Goal: Task Accomplishment & Management: Manage account settings

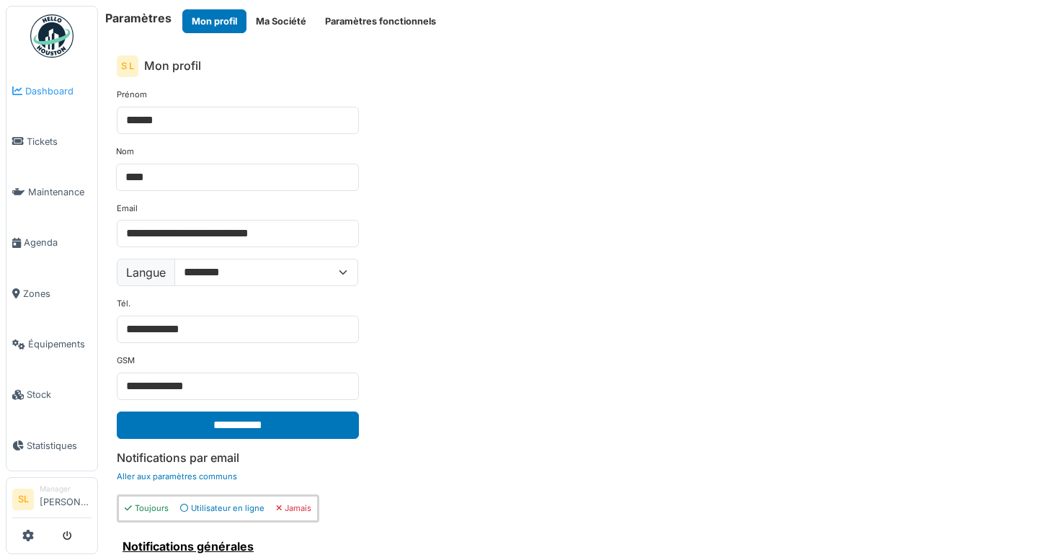
click at [45, 91] on span "Dashboard" at bounding box center [58, 91] width 66 height 14
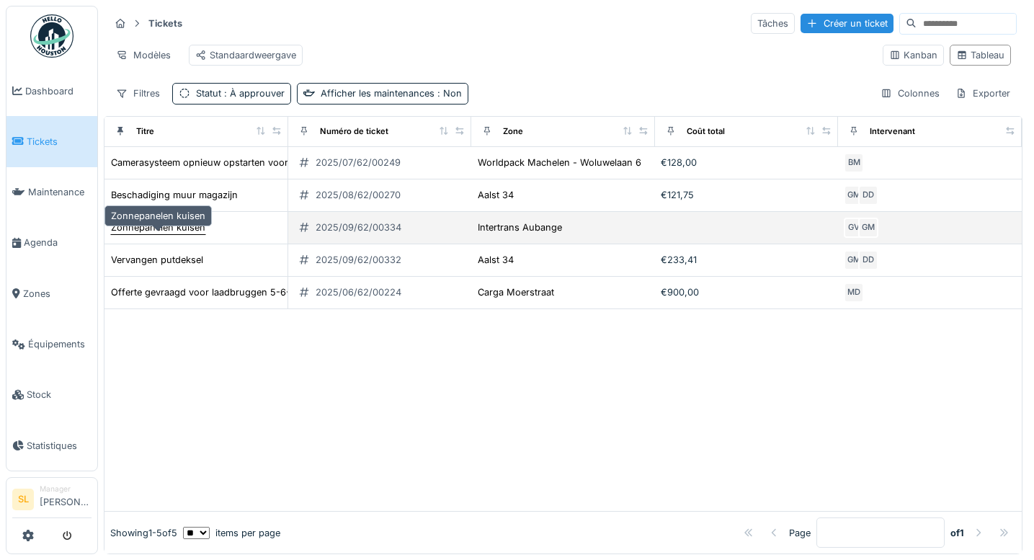
click at [183, 234] on div "Zonnepanelen kuisen" at bounding box center [158, 228] width 94 height 14
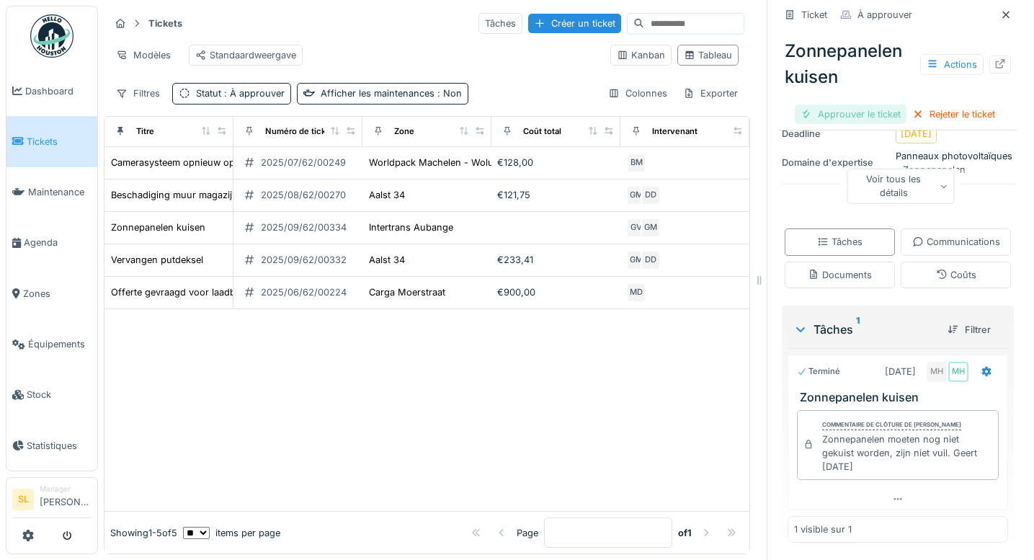
click at [838, 108] on div "Approuver le ticket" at bounding box center [851, 114] width 112 height 19
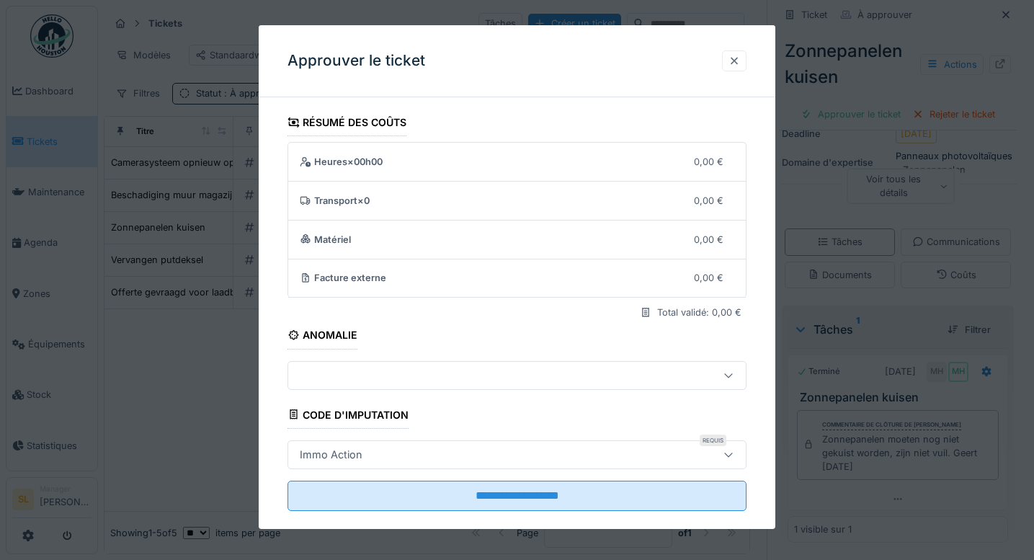
click at [740, 63] on div at bounding box center [735, 61] width 12 height 14
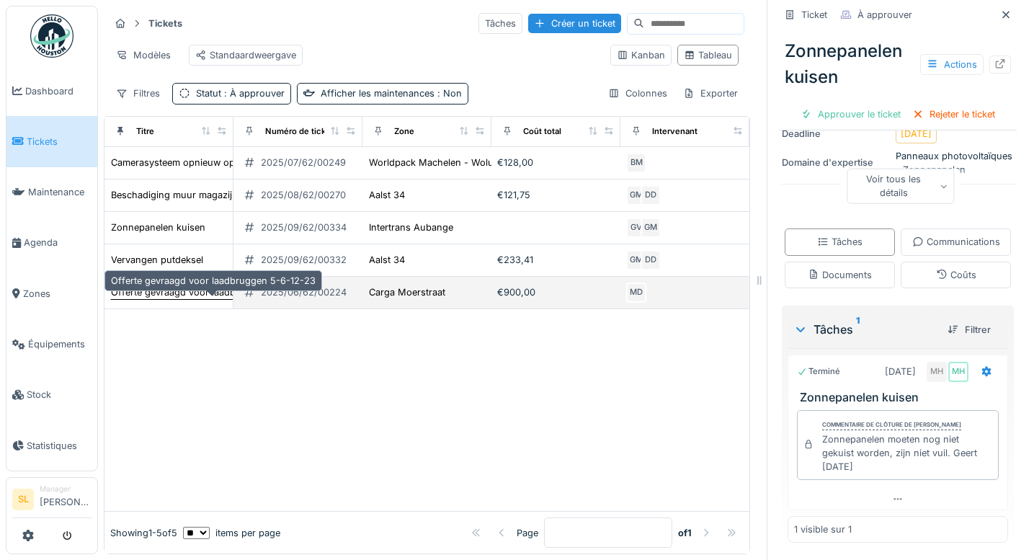
click at [185, 299] on div "Offerte gevraagd voor laadbruggen 5-6-12-23" at bounding box center [213, 292] width 205 height 14
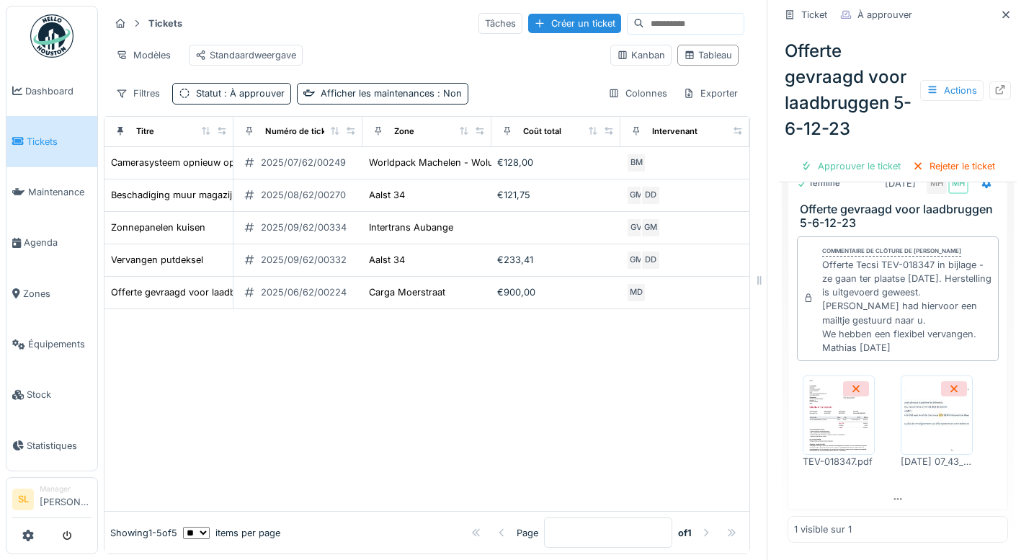
scroll to position [539, 0]
click at [850, 425] on img at bounding box center [839, 415] width 65 height 72
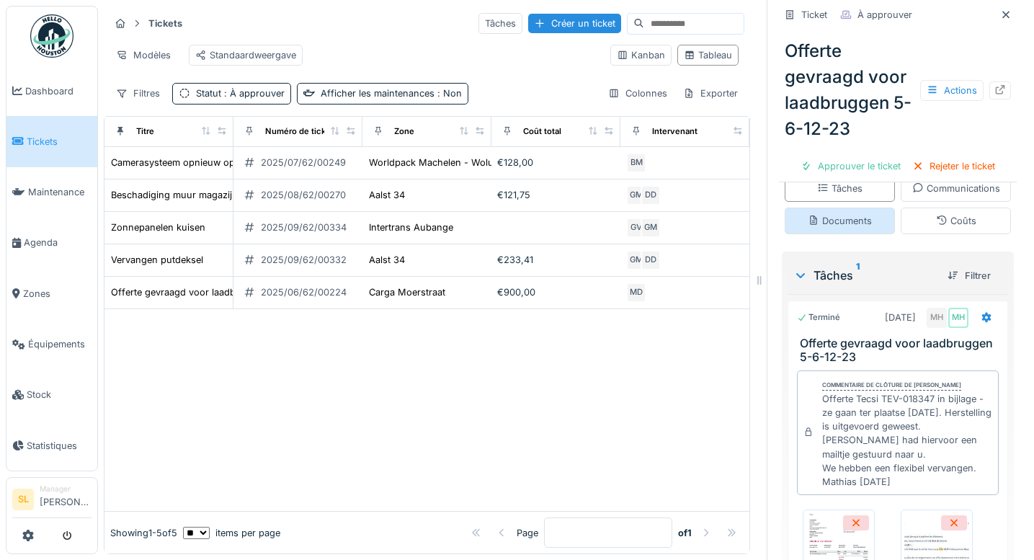
scroll to position [244, 0]
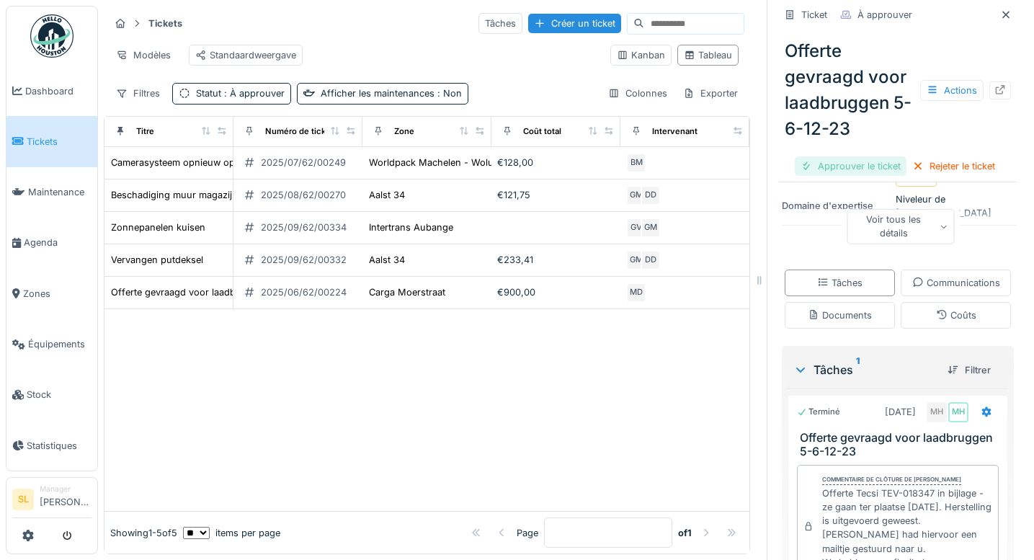
click at [832, 169] on div "Approuver le ticket" at bounding box center [851, 165] width 112 height 19
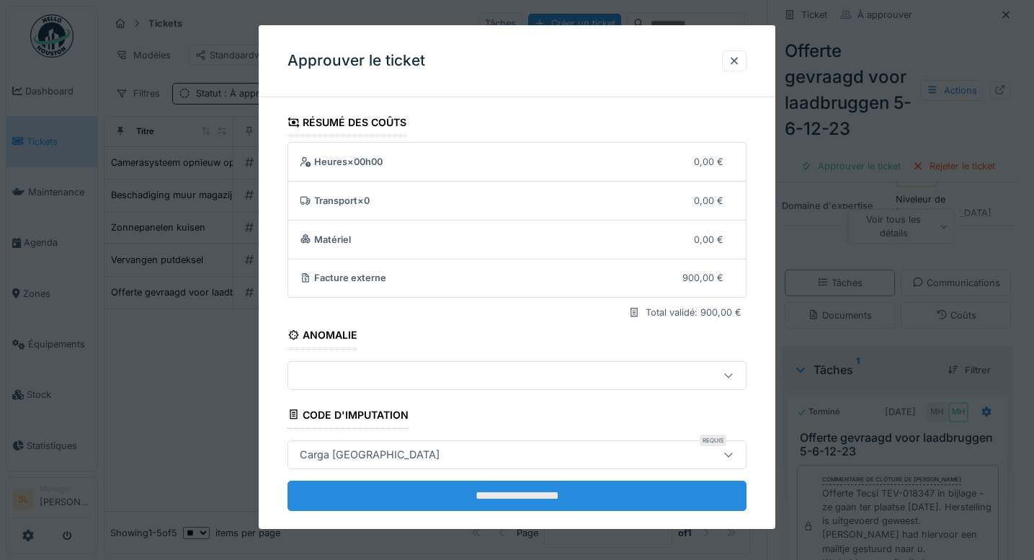
click at [507, 495] on input "**********" at bounding box center [518, 496] width 460 height 30
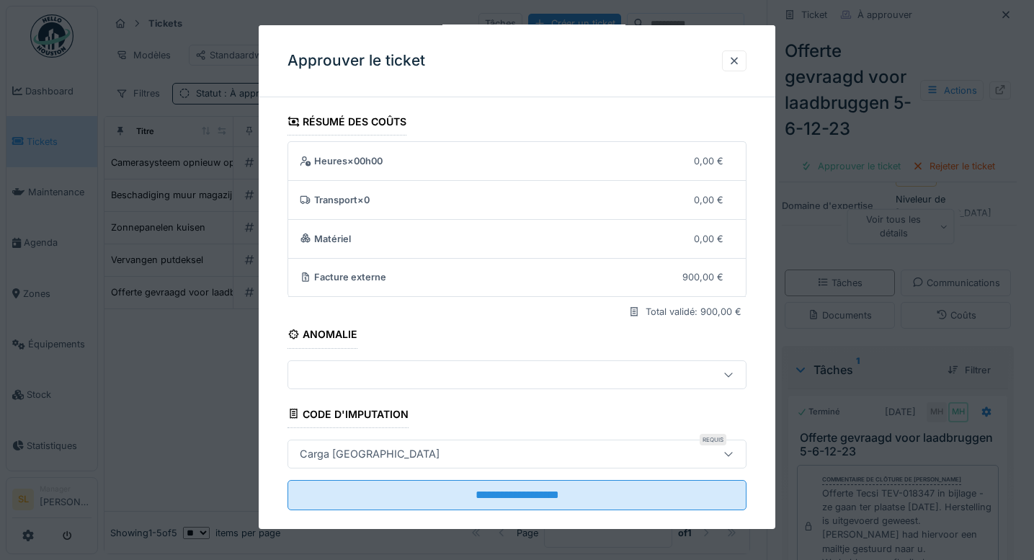
scroll to position [0, 0]
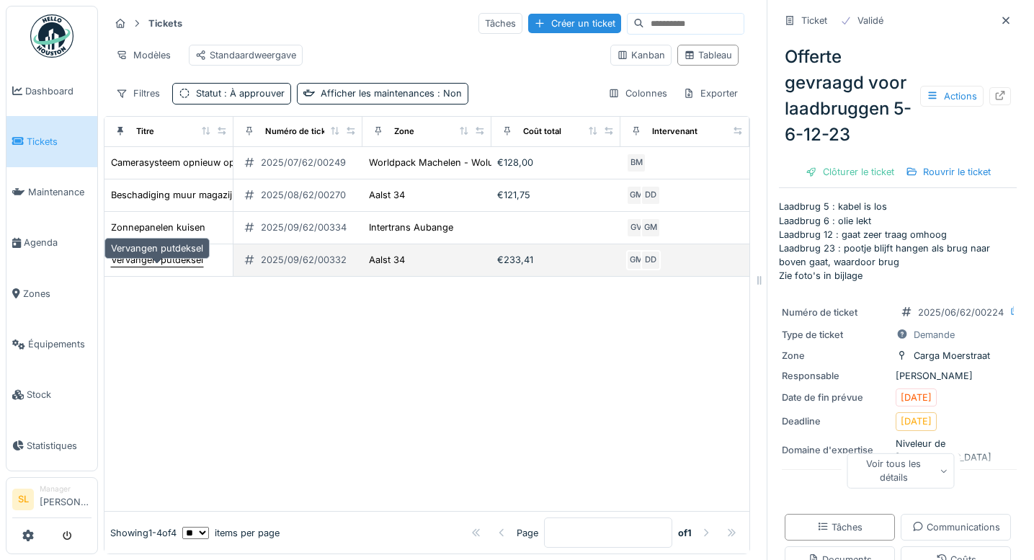
click at [168, 267] on div "Vervangen putdeksel" at bounding box center [157, 260] width 92 height 14
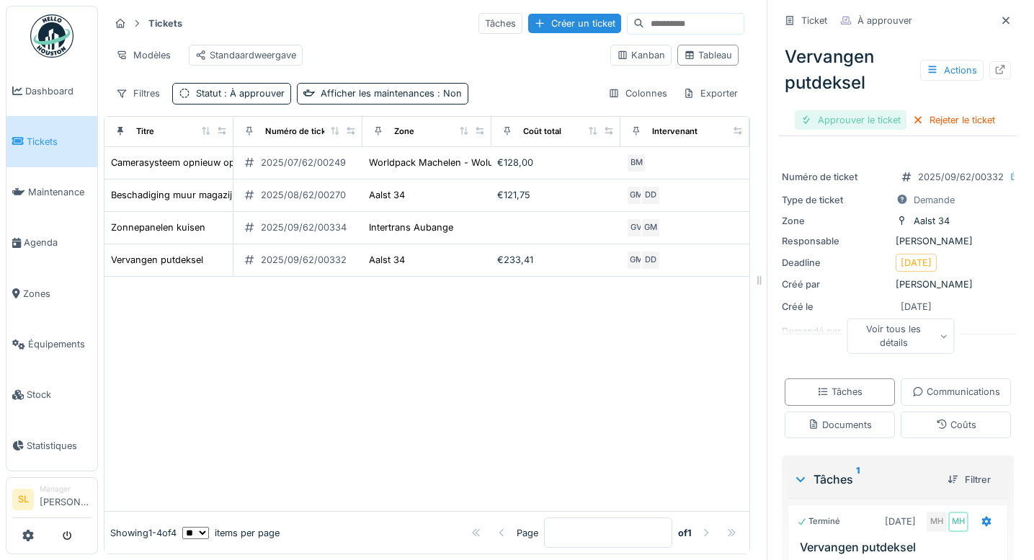
click at [811, 126] on div "Approuver le ticket" at bounding box center [851, 119] width 112 height 19
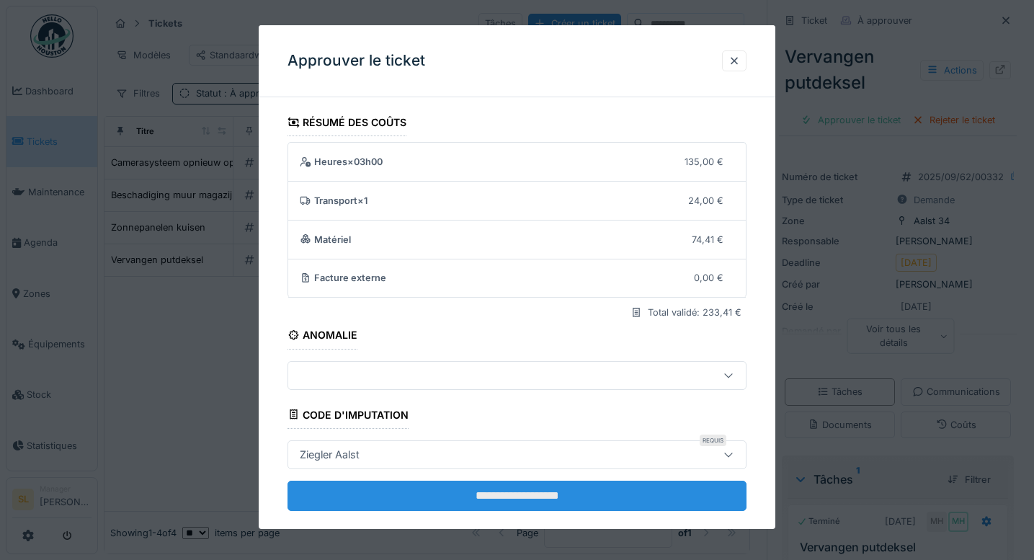
click at [577, 489] on input "**********" at bounding box center [518, 496] width 460 height 30
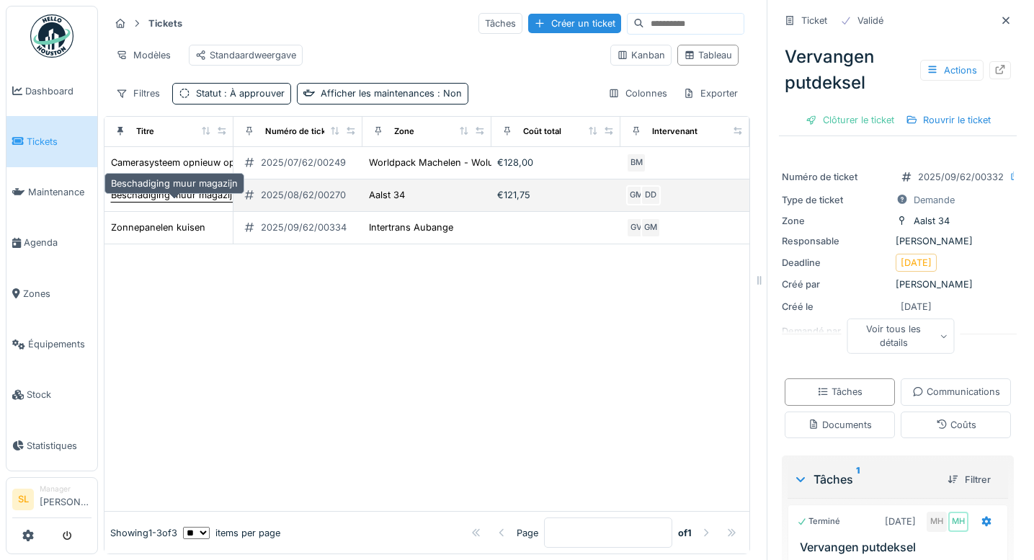
click at [166, 202] on div "Beschadiging muur magazijn" at bounding box center [174, 195] width 127 height 14
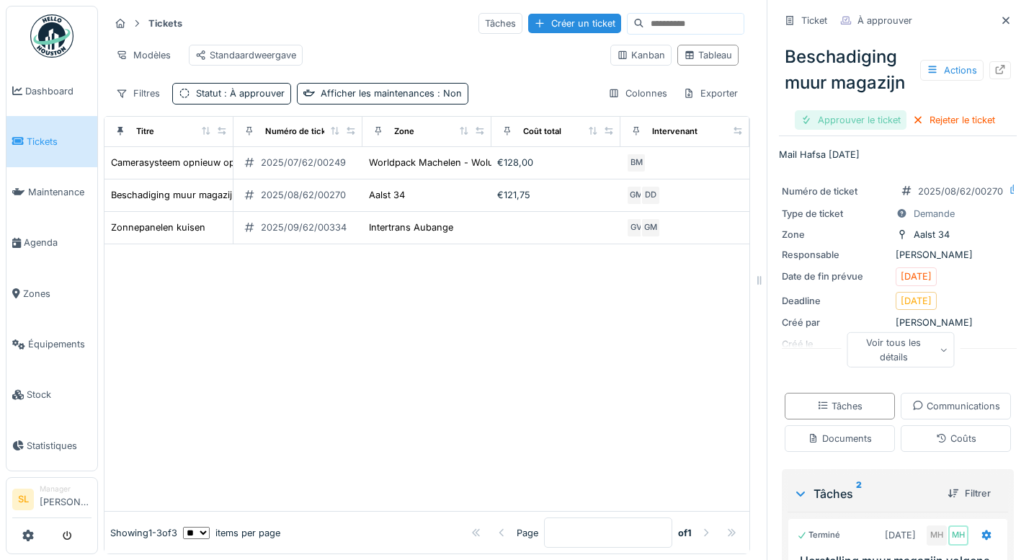
click at [855, 122] on div "Approuver le ticket" at bounding box center [851, 119] width 112 height 19
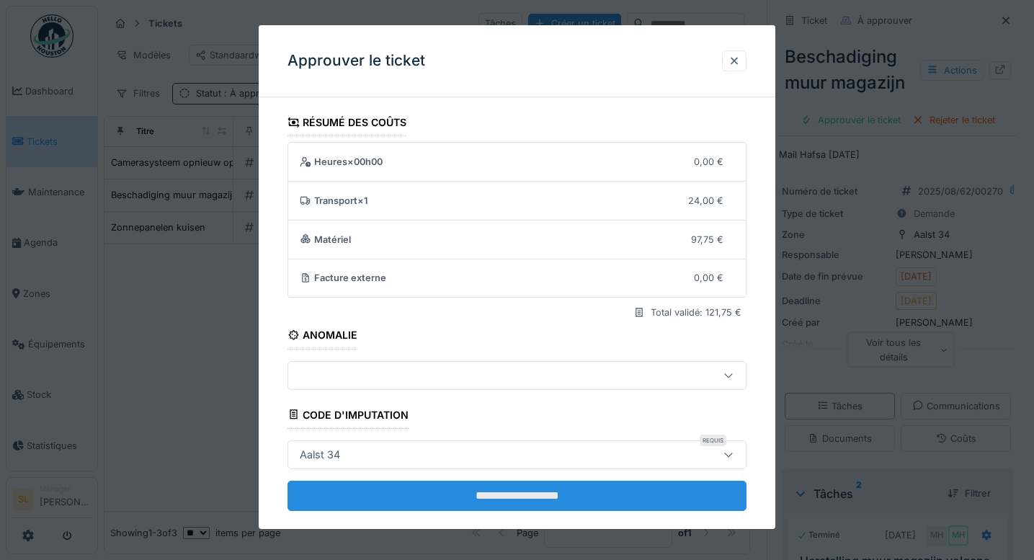
click at [635, 499] on input "**********" at bounding box center [518, 496] width 460 height 30
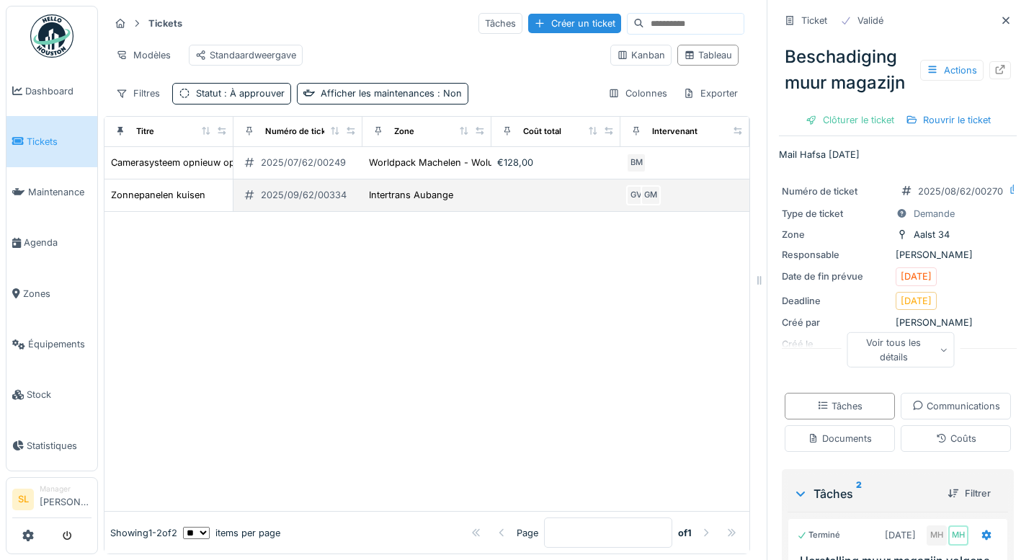
click at [466, 211] on td "Intertrans Aubange" at bounding box center [427, 195] width 129 height 32
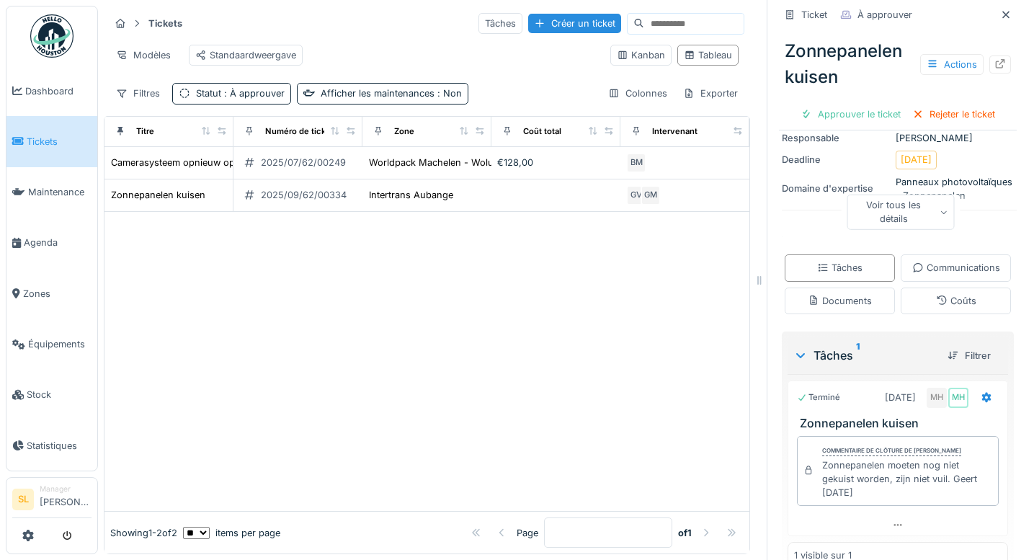
scroll to position [216, 0]
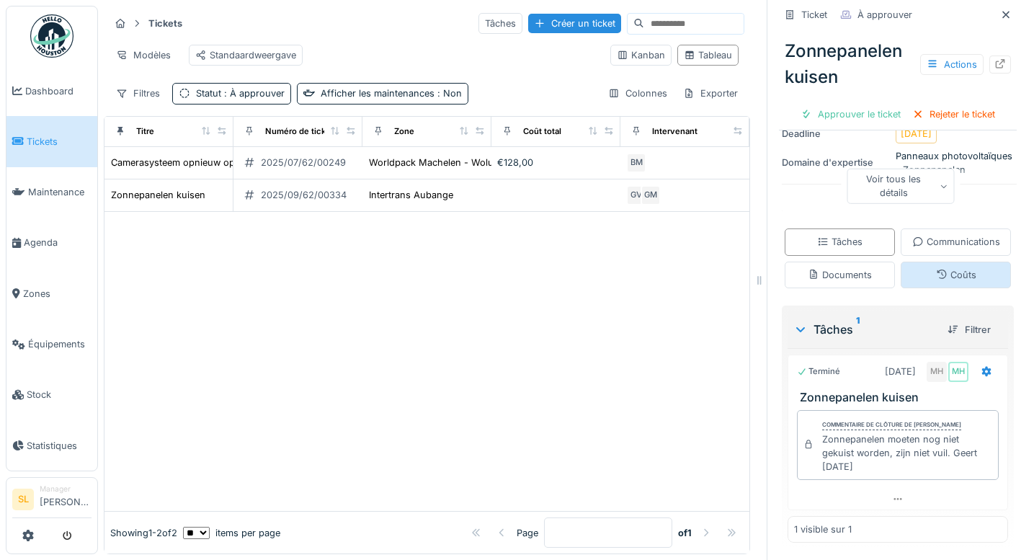
click at [901, 267] on div "Coûts" at bounding box center [956, 275] width 110 height 27
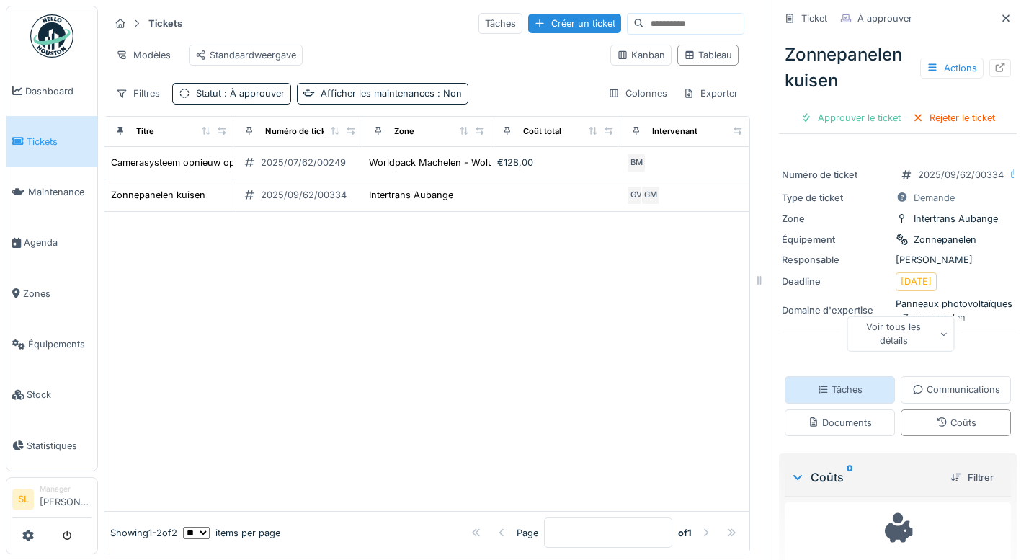
scroll to position [0, 0]
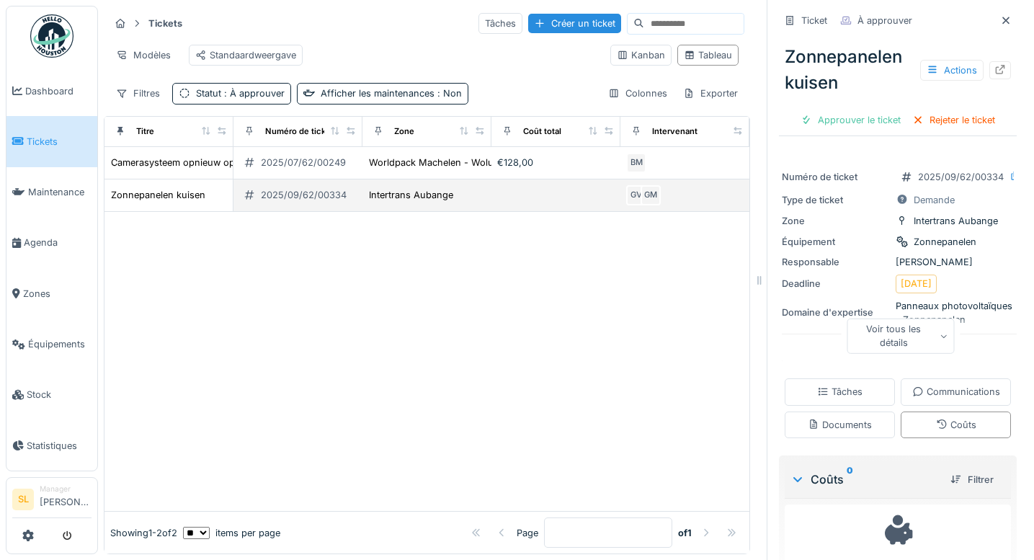
click at [512, 199] on td at bounding box center [556, 195] width 129 height 32
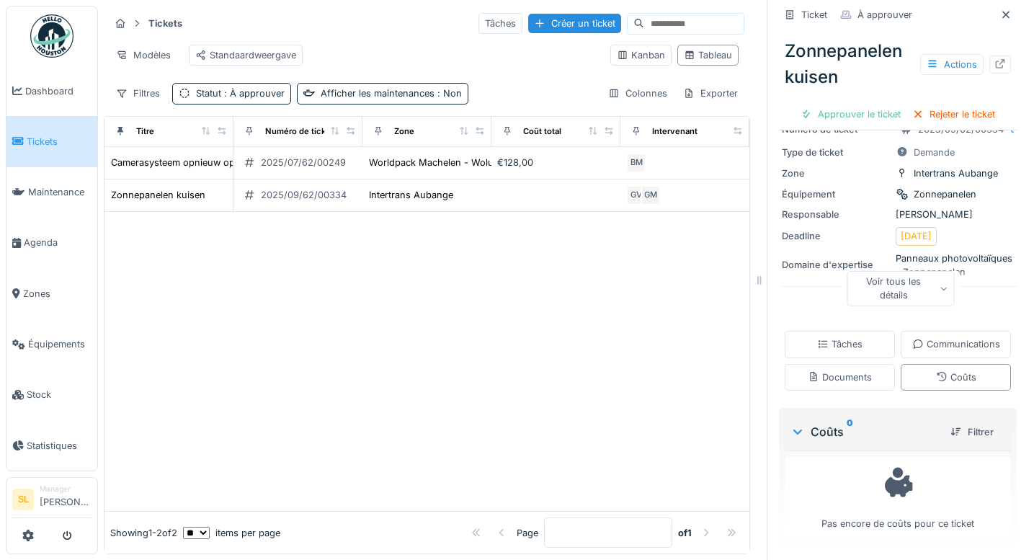
scroll to position [115, 0]
click at [848, 331] on div "Tâches" at bounding box center [840, 344] width 110 height 27
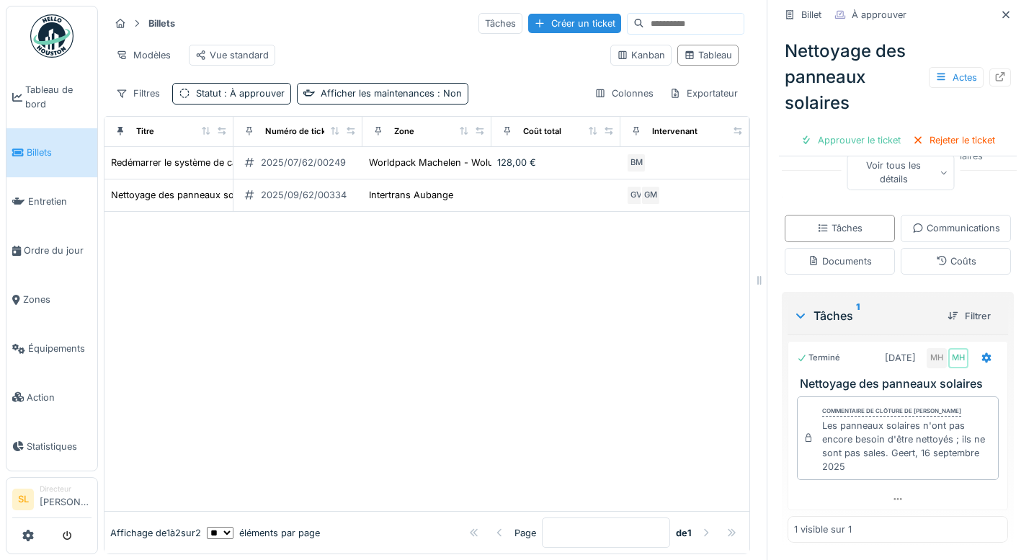
scroll to position [210, 0]
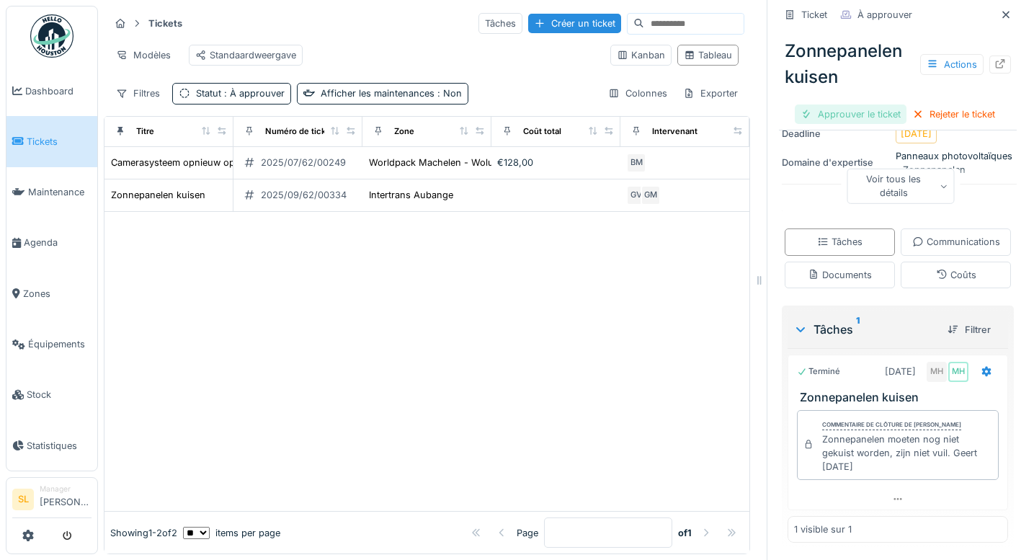
click at [864, 105] on div "Approuver le ticket" at bounding box center [851, 114] width 112 height 19
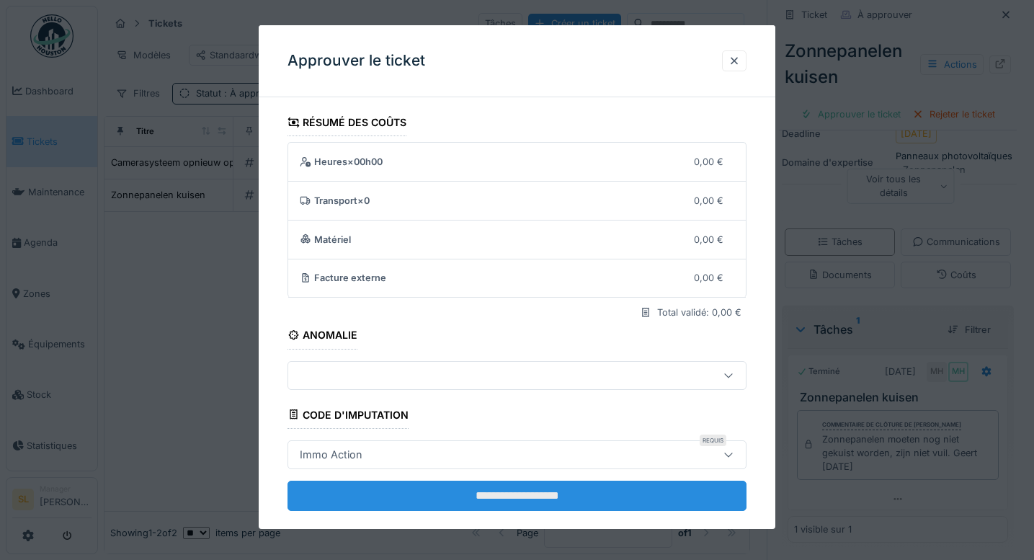
click at [521, 502] on input "**********" at bounding box center [518, 496] width 460 height 30
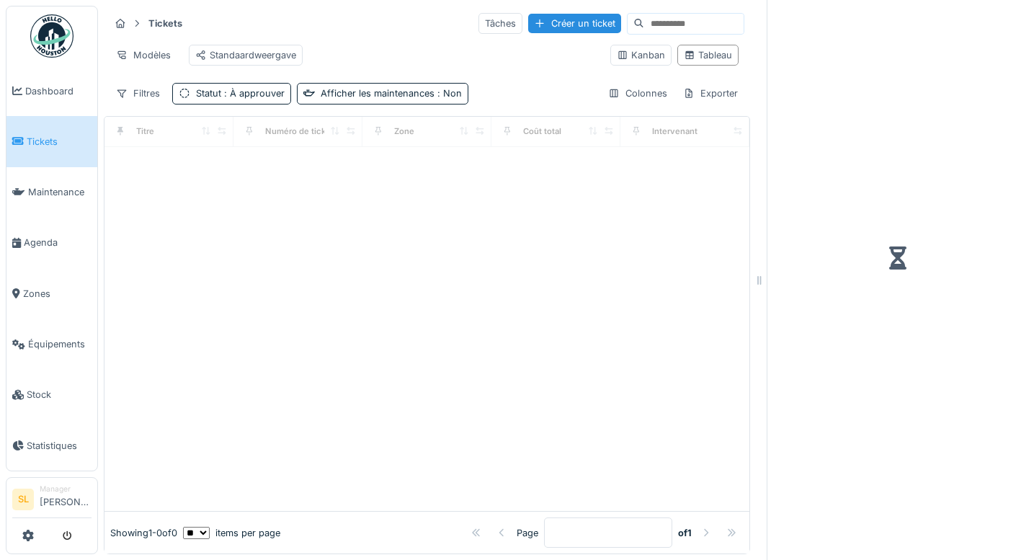
scroll to position [11, 0]
